Goal: Task Accomplishment & Management: Use online tool/utility

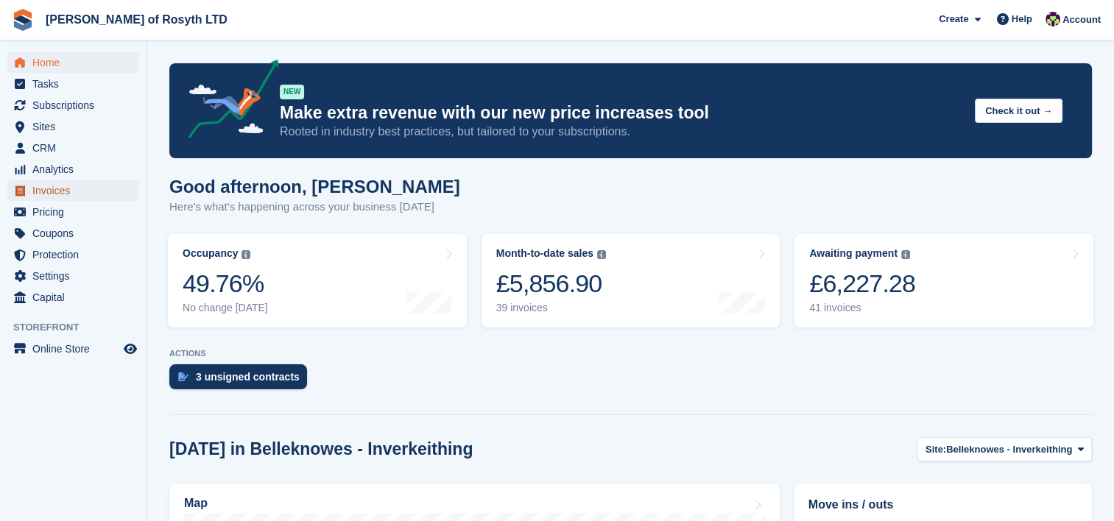
click at [58, 191] on span "Invoices" at bounding box center [76, 190] width 88 height 21
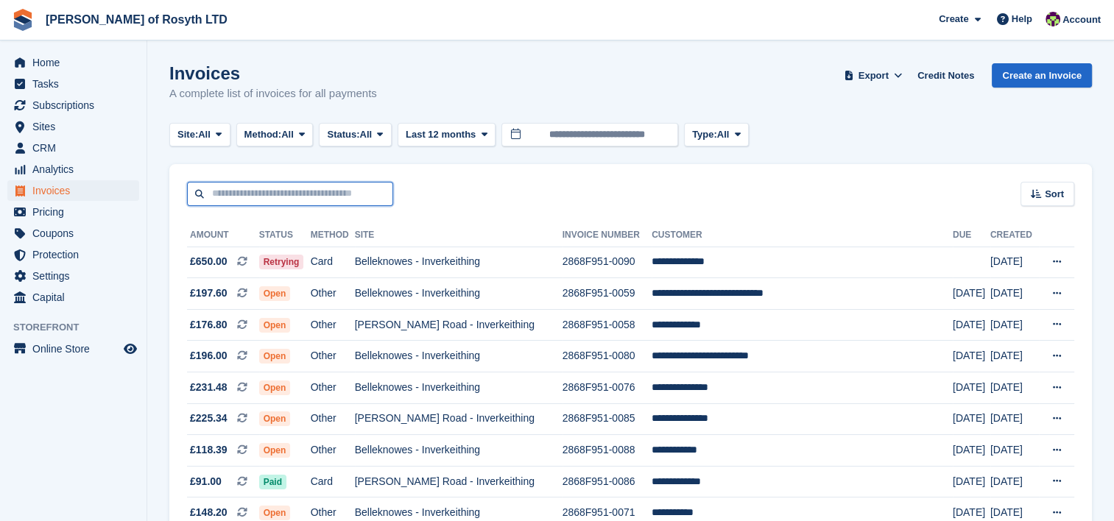
click at [255, 194] on input "text" at bounding box center [290, 194] width 206 height 24
click at [597, 191] on div "Sort Sort by Date created Created (oldest first) Created (newest first)" at bounding box center [630, 185] width 923 height 42
click at [887, 72] on span "Export" at bounding box center [874, 75] width 30 height 15
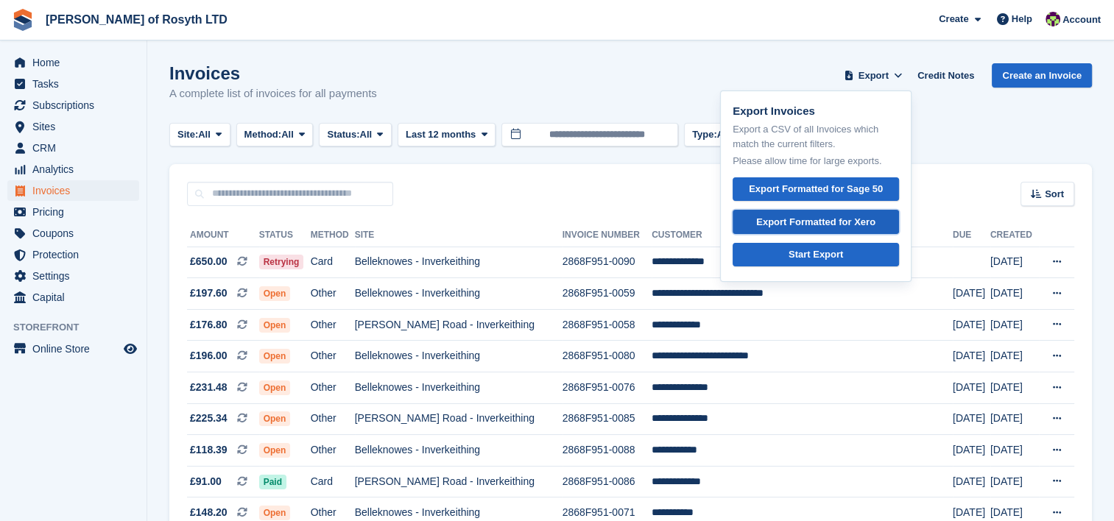
click at [817, 221] on div "Export Formatted for Xero" at bounding box center [815, 222] width 119 height 15
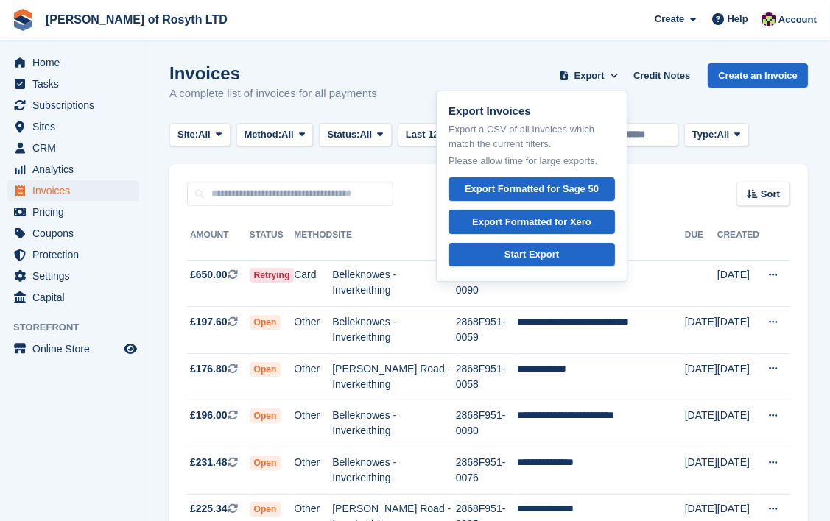
click at [527, 68] on div "Invoices A complete list of invoices for all payments Export Export Invoices Ex…" at bounding box center [488, 91] width 639 height 57
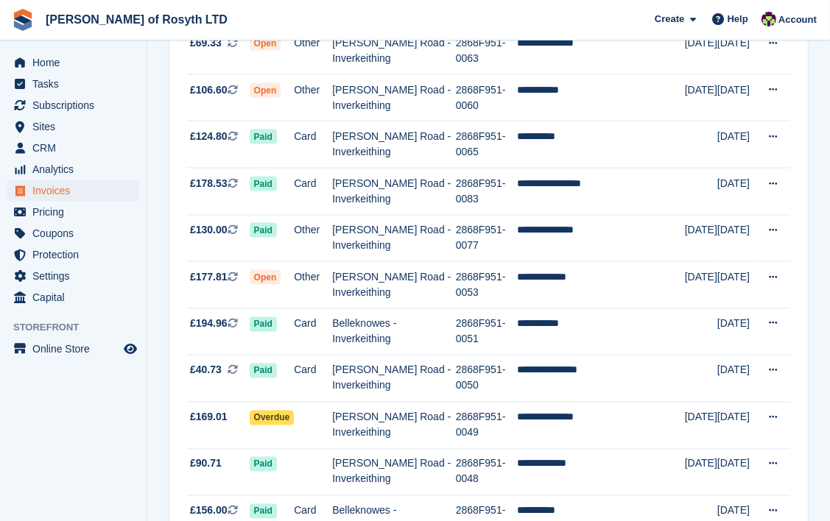
scroll to position [2146, 0]
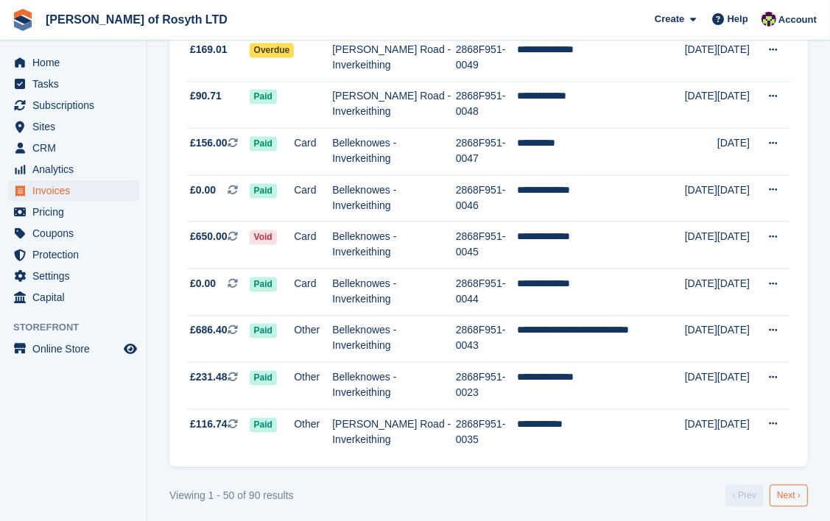
click at [792, 492] on link "Next ›" at bounding box center [789, 496] width 38 height 22
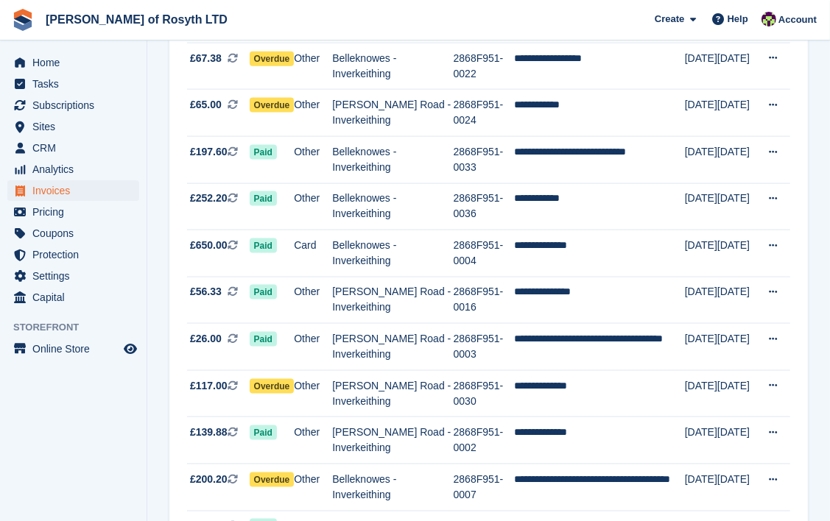
scroll to position [1679, 0]
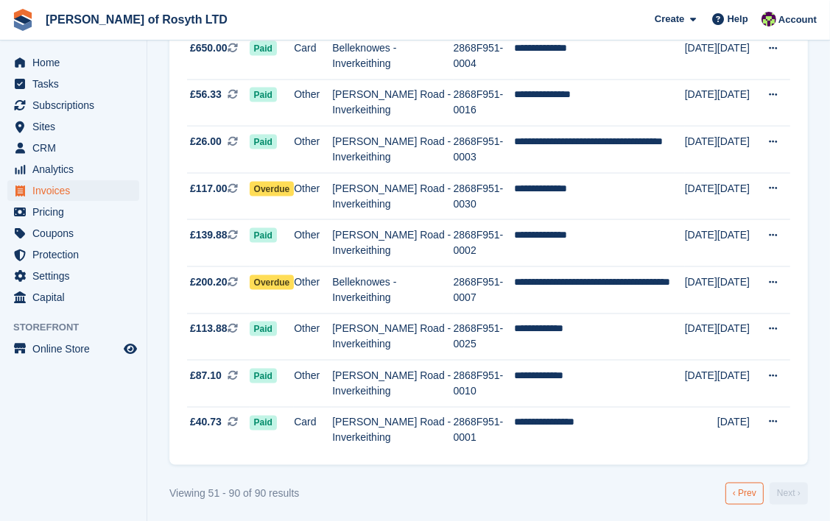
click at [737, 493] on link "‹ Prev" at bounding box center [744, 494] width 38 height 22
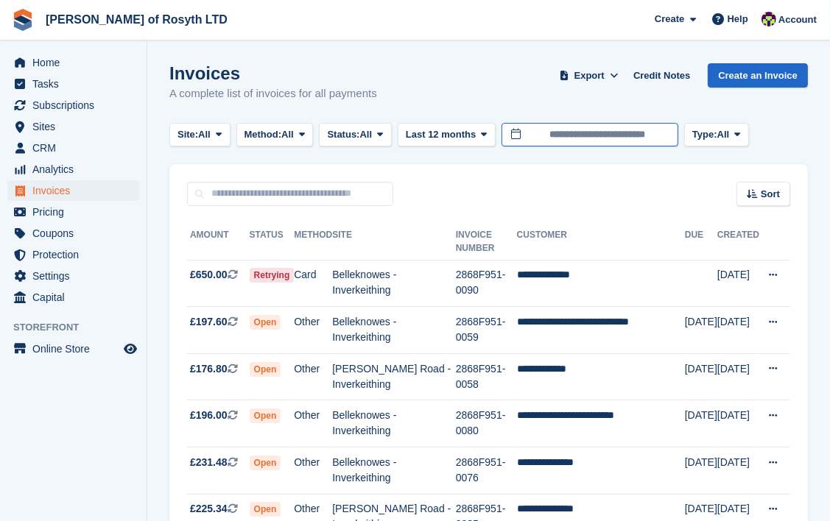
click at [603, 133] on input "**********" at bounding box center [590, 135] width 177 height 24
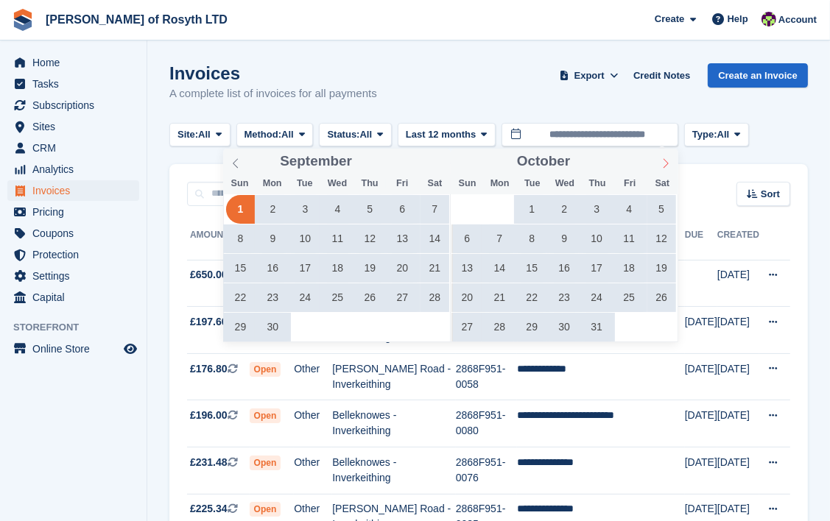
click at [662, 163] on icon at bounding box center [666, 163] width 10 height 10
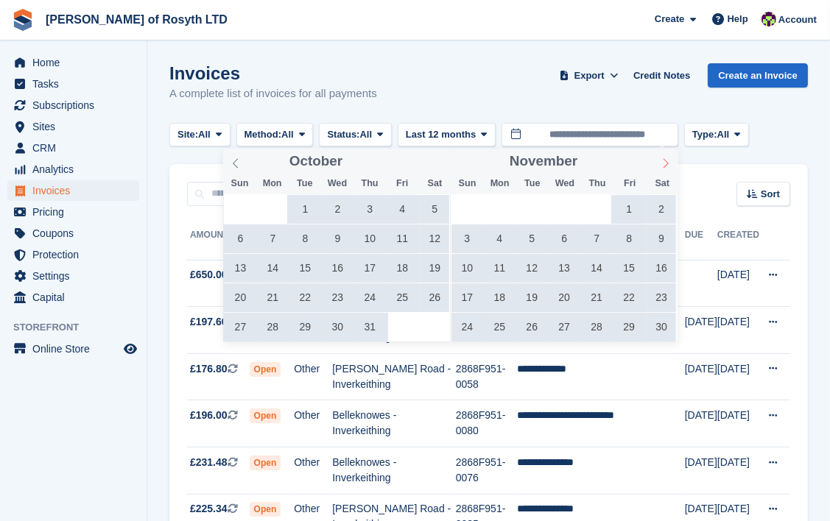
click at [662, 163] on icon at bounding box center [666, 163] width 10 height 10
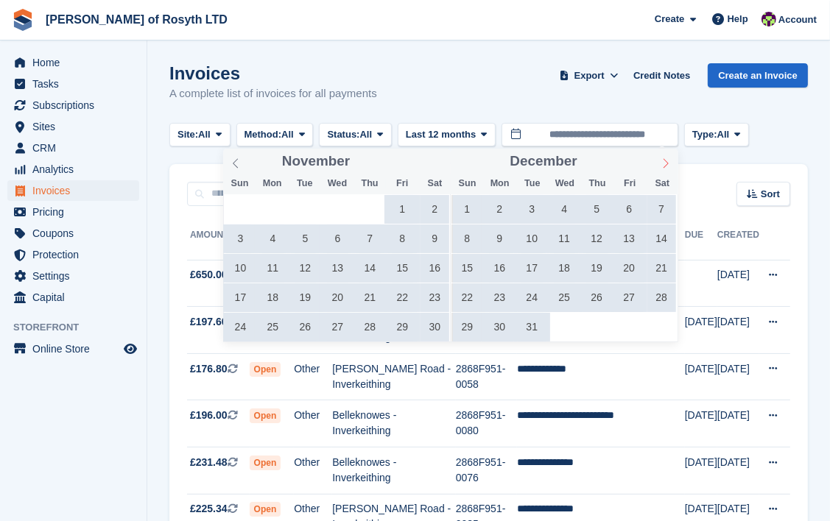
click at [662, 163] on icon at bounding box center [666, 163] width 10 height 10
type input "****"
click at [662, 163] on icon at bounding box center [666, 163] width 10 height 10
type input "****"
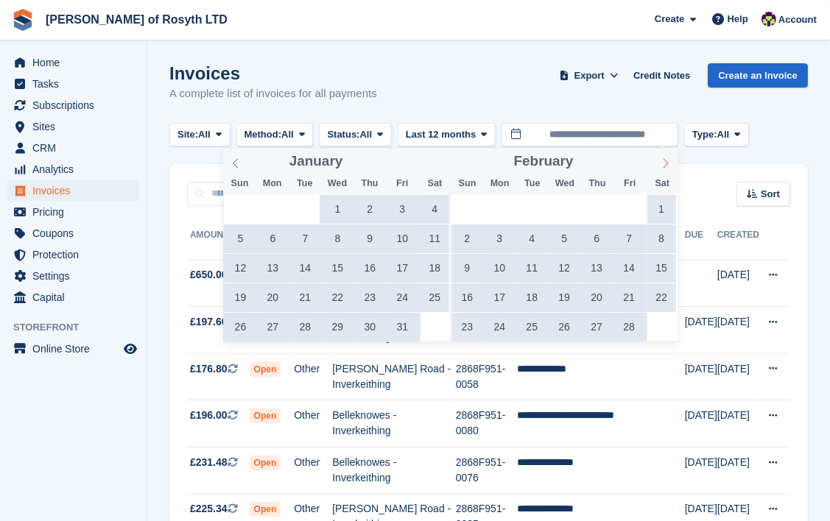
click at [662, 163] on icon at bounding box center [666, 163] width 10 height 10
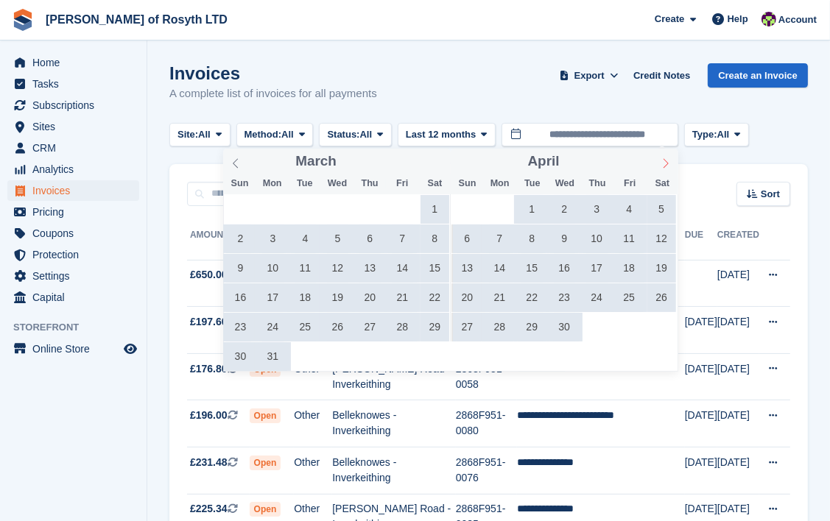
click at [662, 163] on icon at bounding box center [666, 163] width 10 height 10
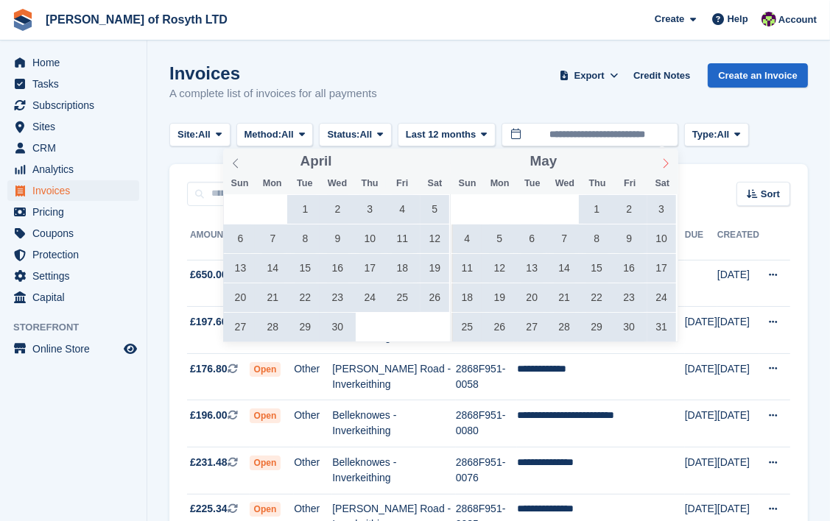
click at [662, 163] on icon at bounding box center [666, 163] width 10 height 10
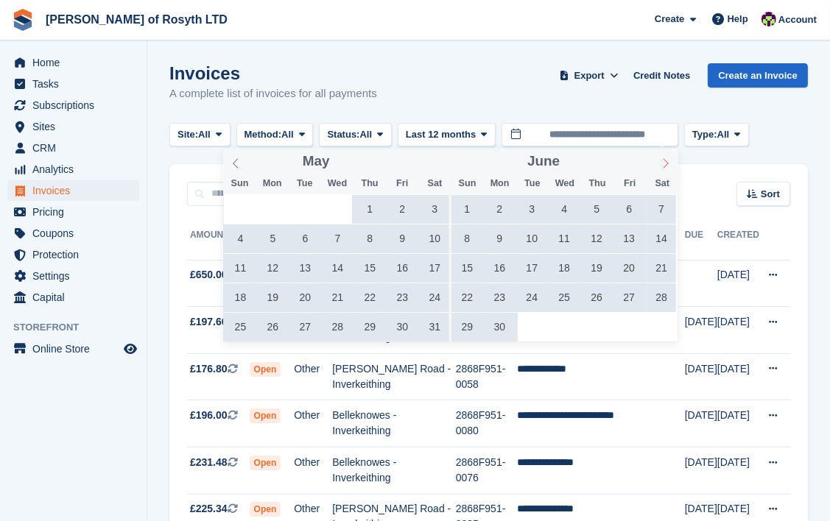
click at [662, 163] on icon at bounding box center [666, 163] width 10 height 10
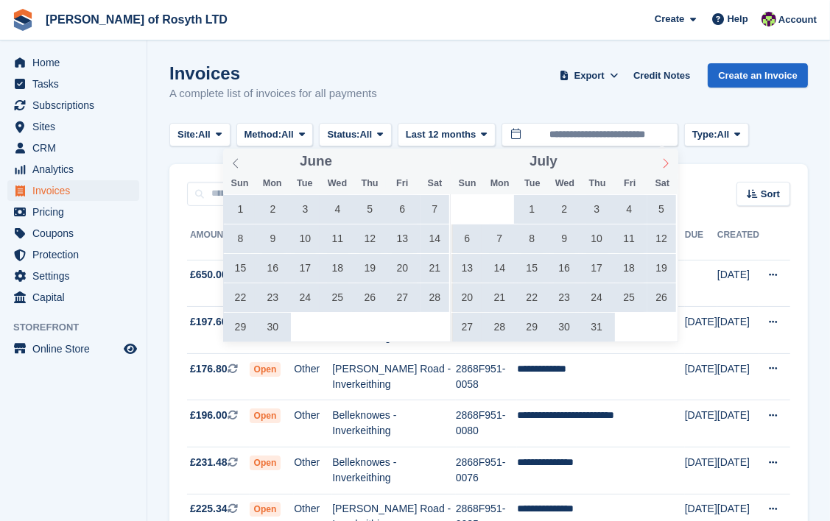
click at [662, 163] on icon at bounding box center [666, 163] width 10 height 10
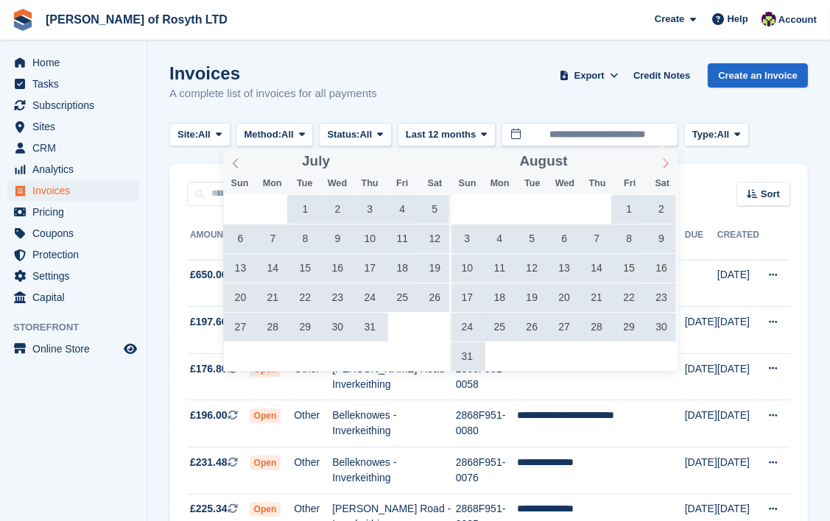
click at [662, 163] on icon at bounding box center [666, 163] width 10 height 10
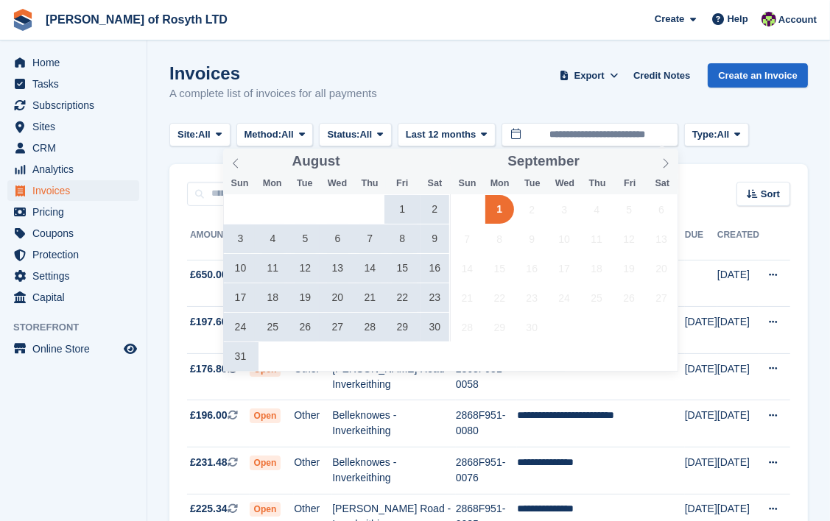
click at [501, 209] on span "1" at bounding box center [499, 209] width 29 height 29
type input "**********"
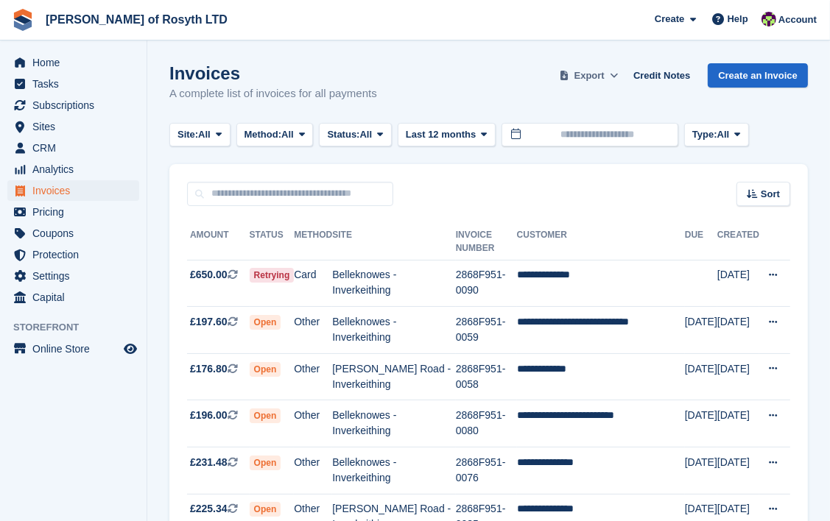
click at [605, 74] on span "Export" at bounding box center [589, 75] width 30 height 15
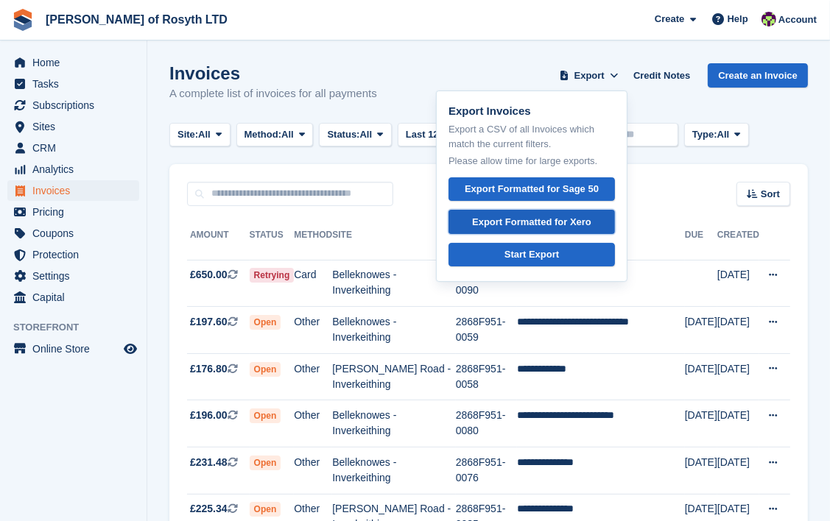
click at [573, 218] on div "Export Formatted for Xero" at bounding box center [531, 222] width 119 height 15
